Goal: Task Accomplishment & Management: Use online tool/utility

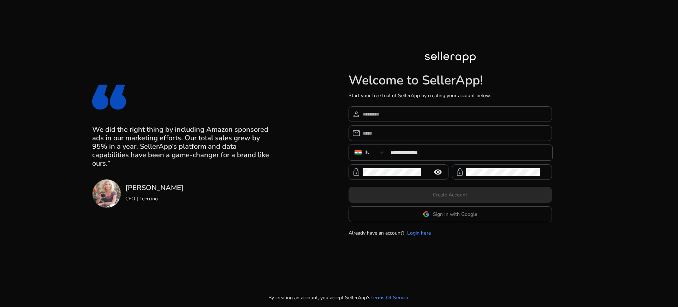
click at [435, 212] on app-google-signin "Sign In with Google" at bounding box center [451, 214] width 204 height 16
click at [439, 214] on span "Sign In with Google" at bounding box center [455, 214] width 44 height 7
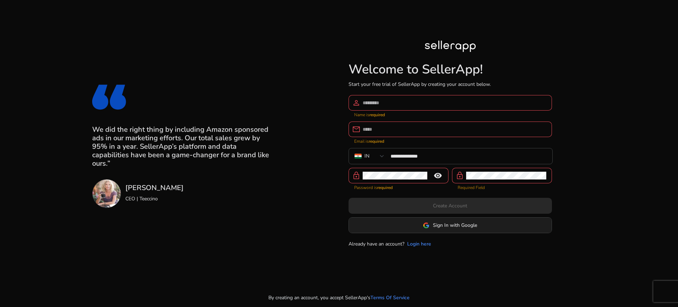
click at [434, 225] on span "Sign In with Google" at bounding box center [455, 225] width 44 height 7
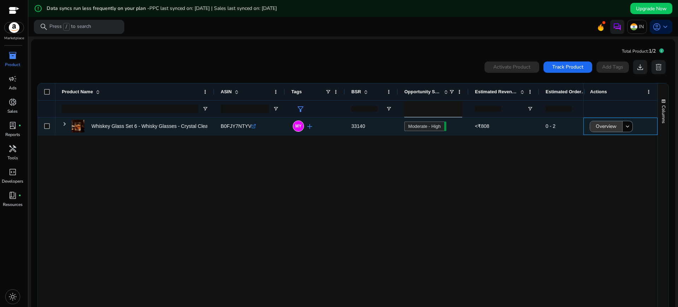
click at [596, 122] on span "Overview" at bounding box center [606, 126] width 21 height 14
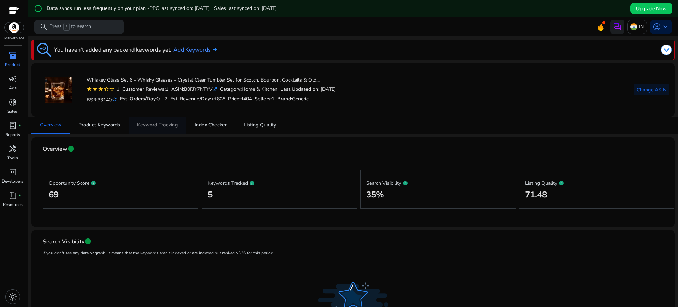
click at [161, 119] on span "Keyword Tracking" at bounding box center [157, 125] width 41 height 17
